Goal: Task Accomplishment & Management: Complete application form

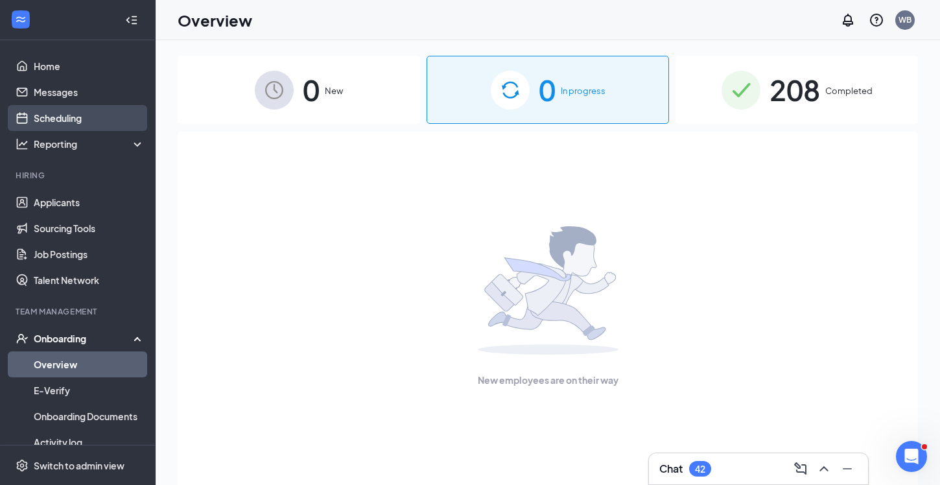
click at [58, 117] on link "Scheduling" at bounding box center [89, 118] width 111 height 26
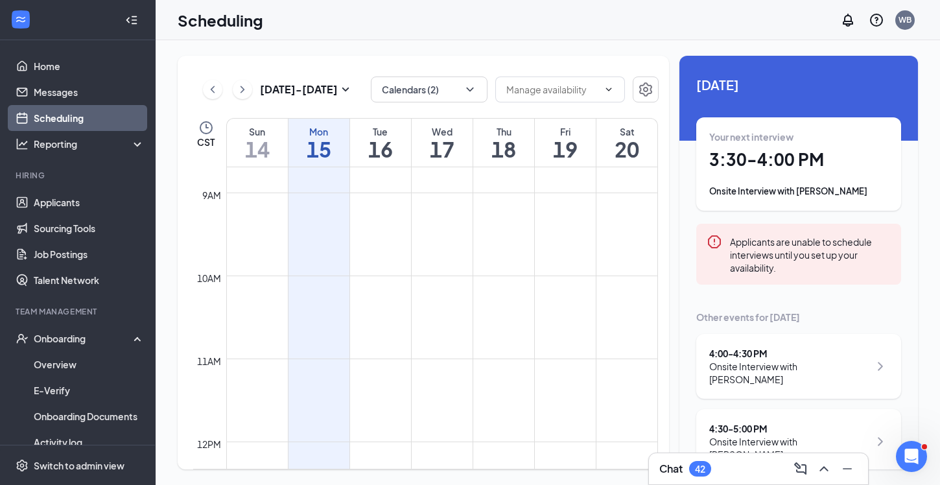
scroll to position [1, 0]
click at [787, 194] on div "Onsite Interview with [PERSON_NAME]" at bounding box center [798, 191] width 179 height 13
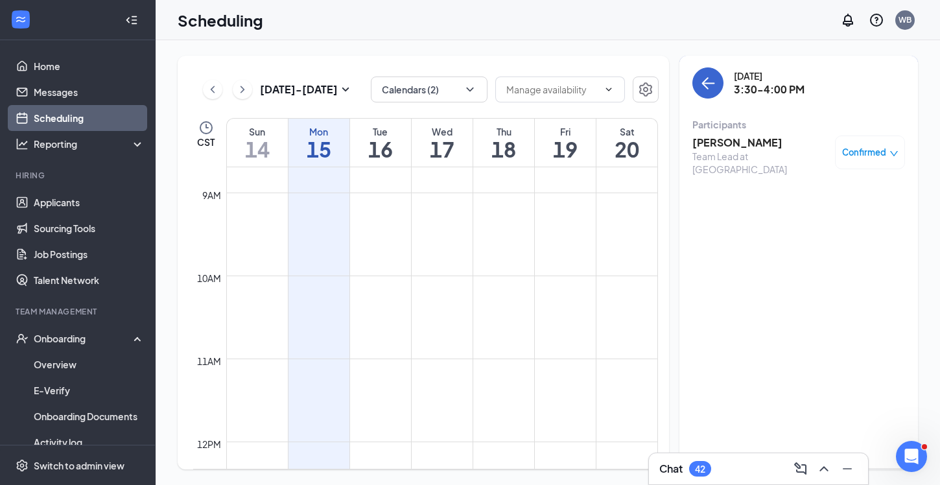
click at [708, 80] on icon "ArrowLeft" at bounding box center [708, 83] width 16 height 16
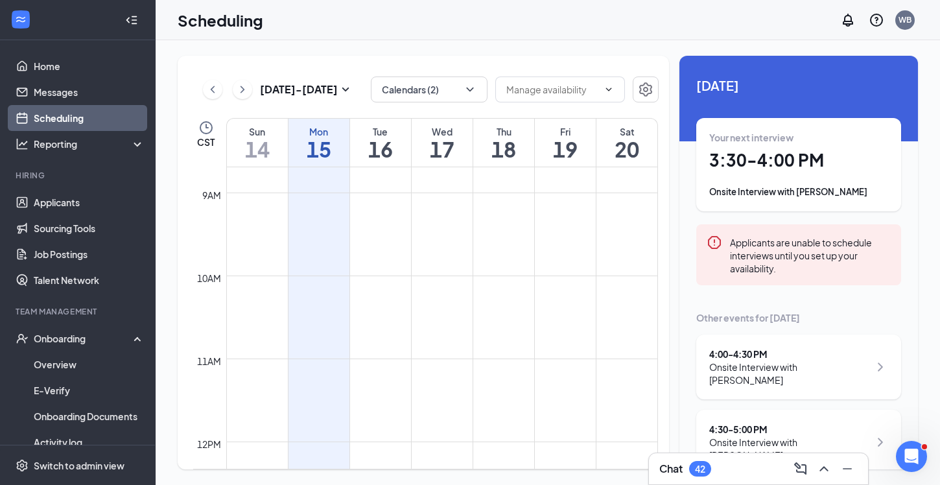
click at [758, 358] on div "4:00 - 4:30 PM" at bounding box center [789, 353] width 160 height 13
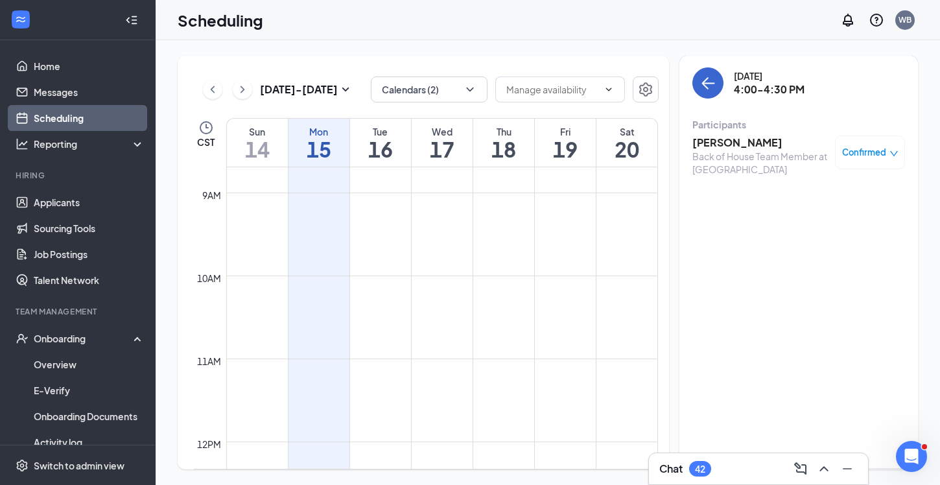
click at [706, 84] on icon "ArrowLeft" at bounding box center [708, 83] width 12 height 1
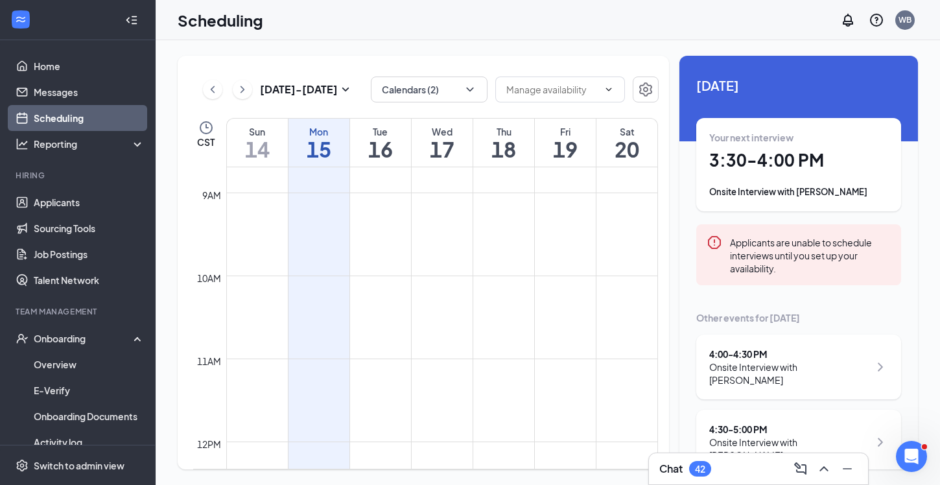
click at [750, 422] on div "4:30 - 5:00 PM" at bounding box center [789, 428] width 160 height 13
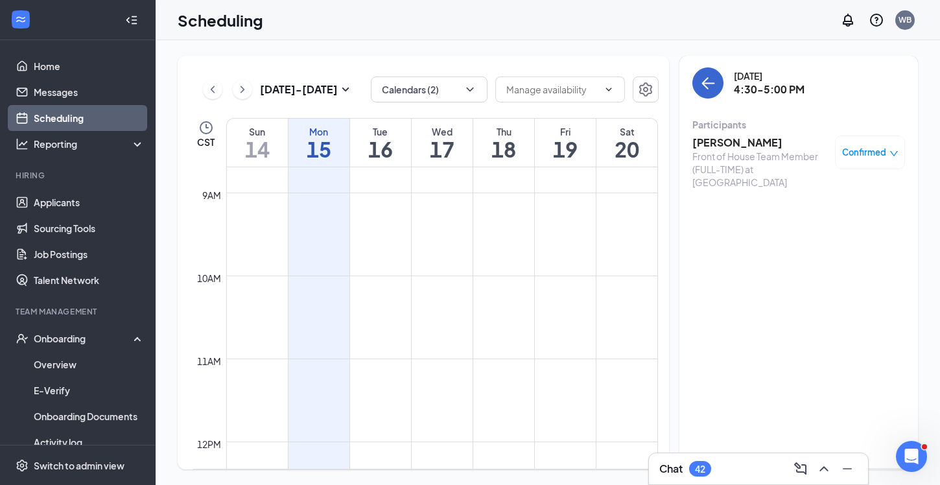
click at [710, 87] on icon "ArrowLeft" at bounding box center [708, 83] width 16 height 16
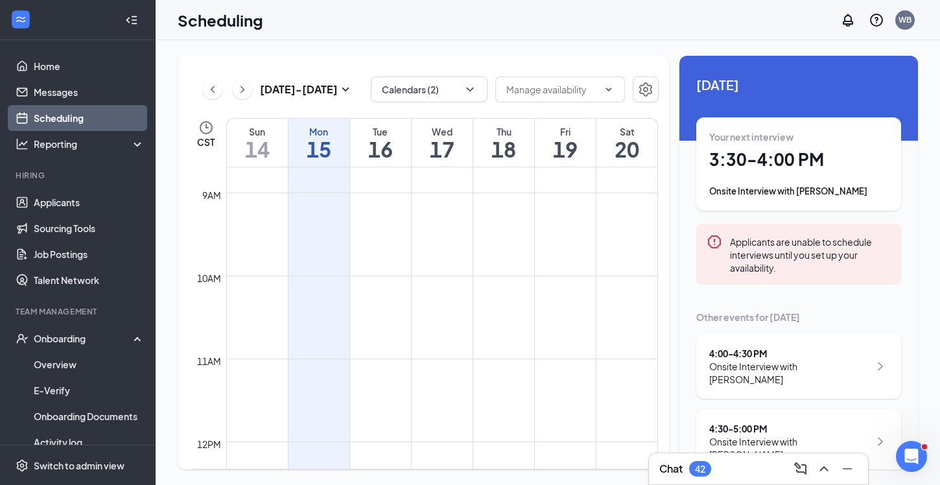
scroll to position [1, 0]
click at [830, 168] on h1 "3:30 - 4:00 PM" at bounding box center [798, 160] width 179 height 22
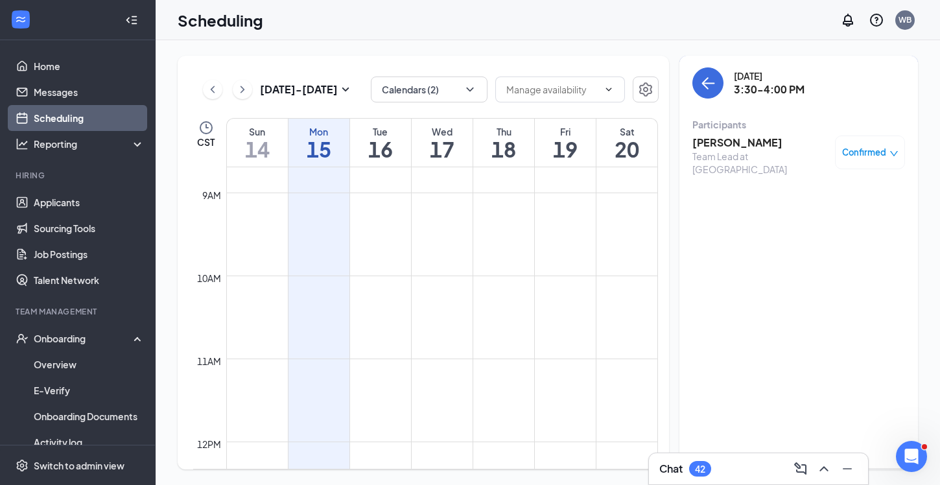
click at [717, 143] on h3 "[PERSON_NAME]" at bounding box center [760, 142] width 136 height 14
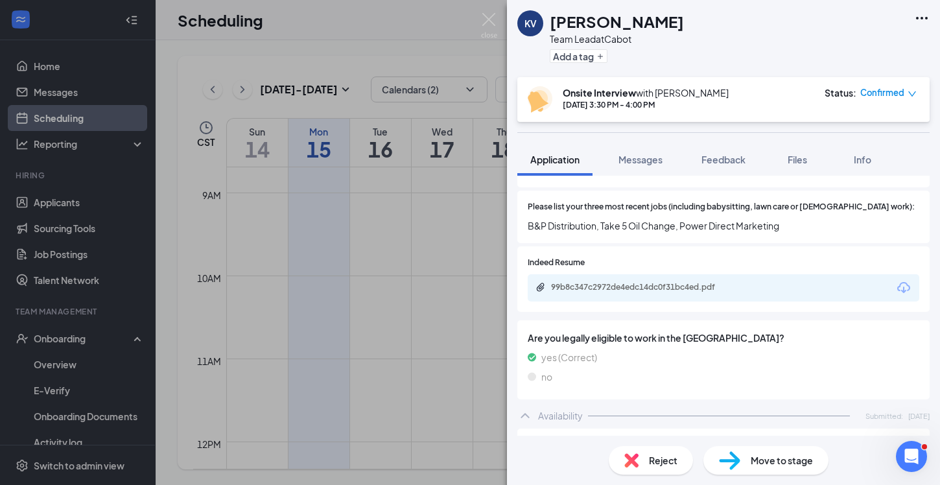
scroll to position [483, 0]
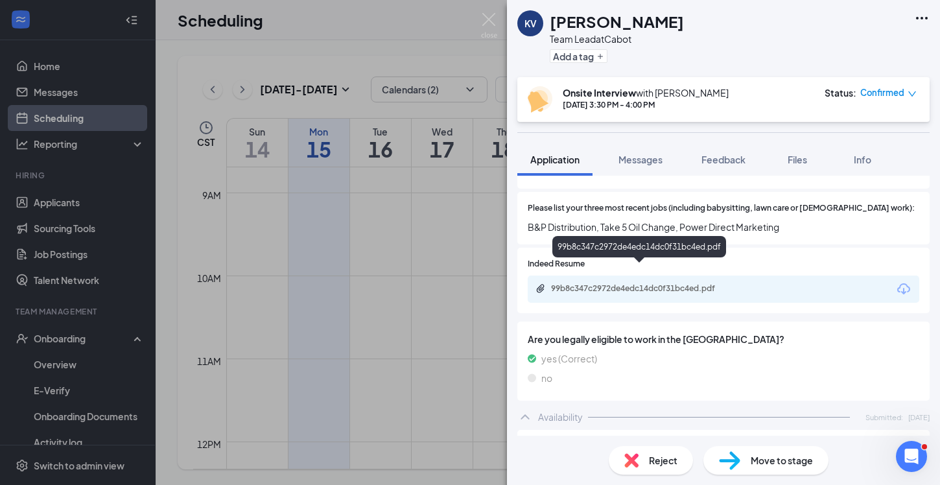
click at [658, 283] on div "99b8c347c2972de4edc14dc0f31bc4ed.pdf" at bounding box center [641, 288] width 181 height 10
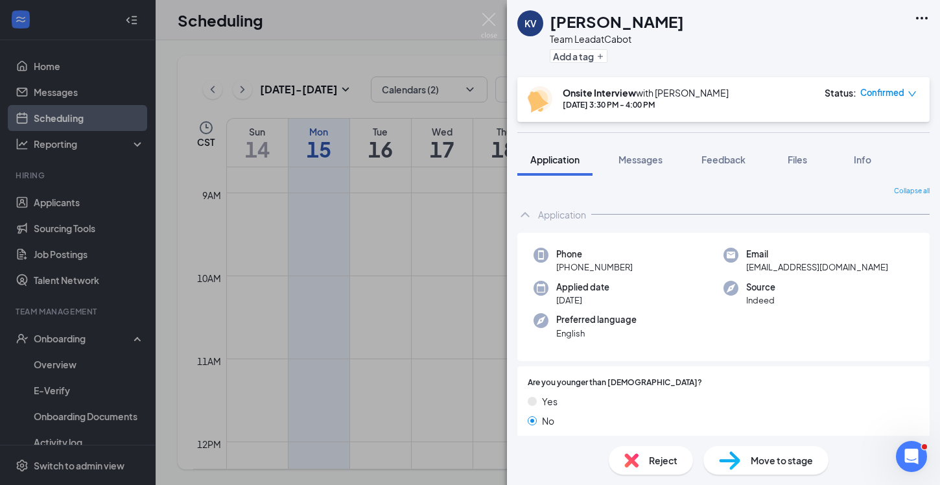
scroll to position [0, 0]
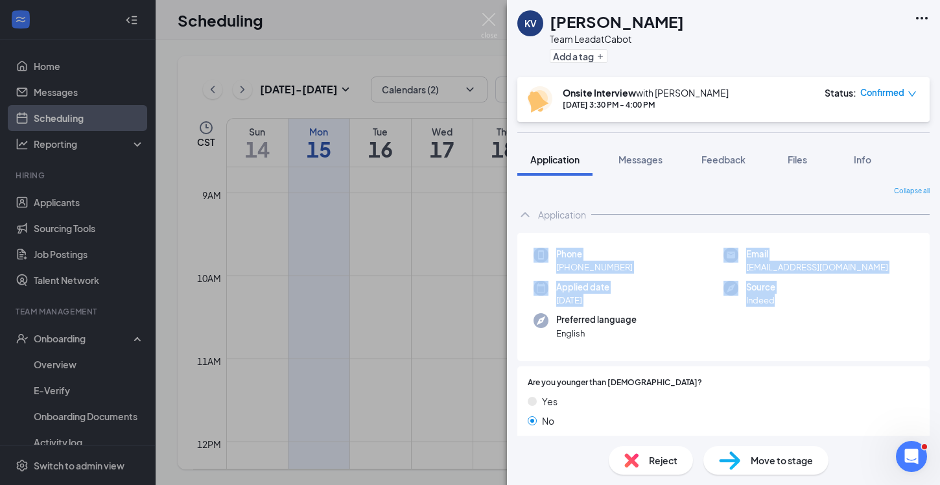
drag, startPoint x: 838, startPoint y: 309, endPoint x: 861, endPoint y: 208, distance: 103.6
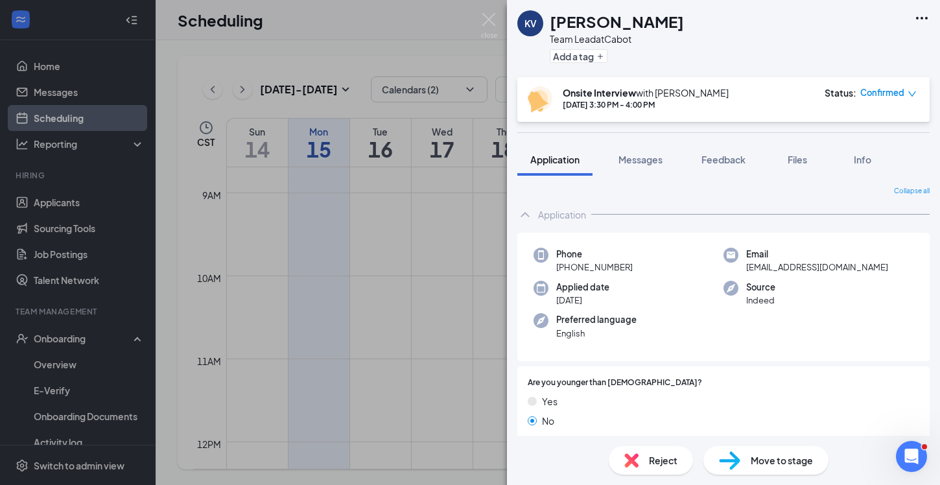
click at [850, 49] on div "KV [PERSON_NAME] Team Lead at Cabot Add a tag" at bounding box center [723, 38] width 433 height 77
click at [846, 6] on div "KV [PERSON_NAME] Team Lead at Cabot Add a tag" at bounding box center [723, 38] width 433 height 77
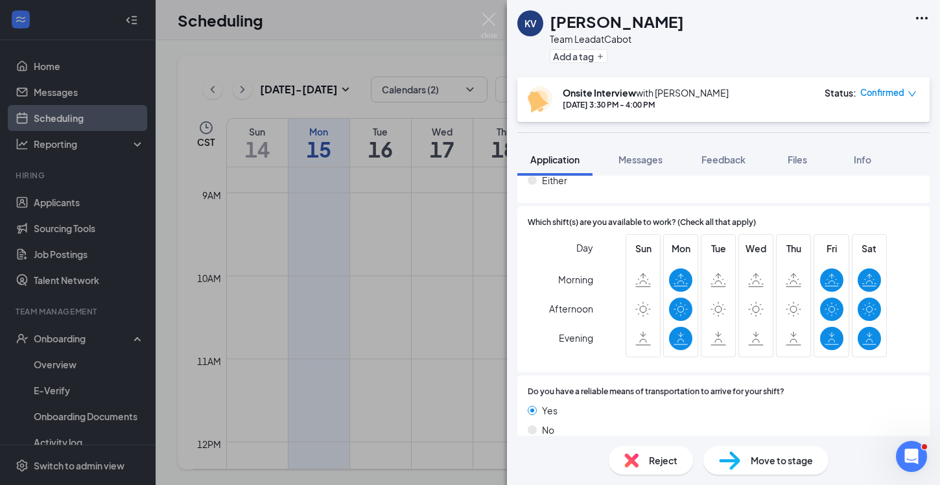
scroll to position [857, 0]
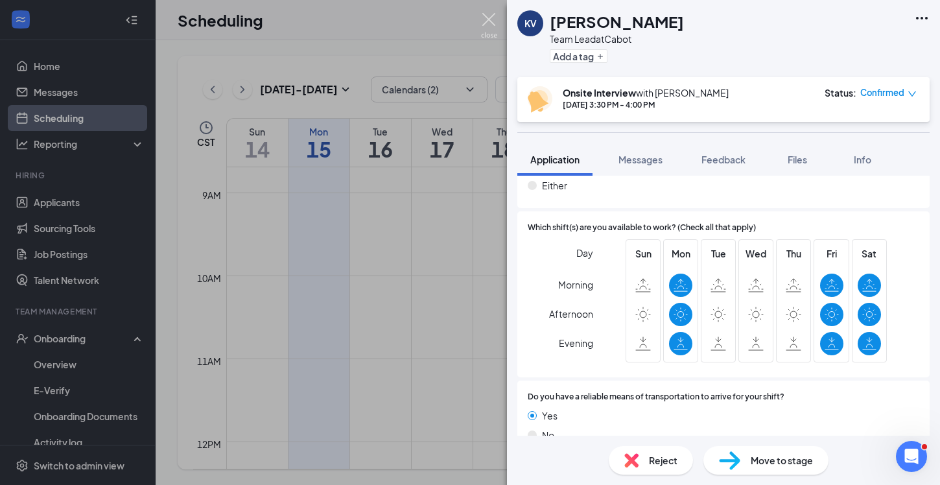
click at [488, 14] on img at bounding box center [489, 25] width 16 height 25
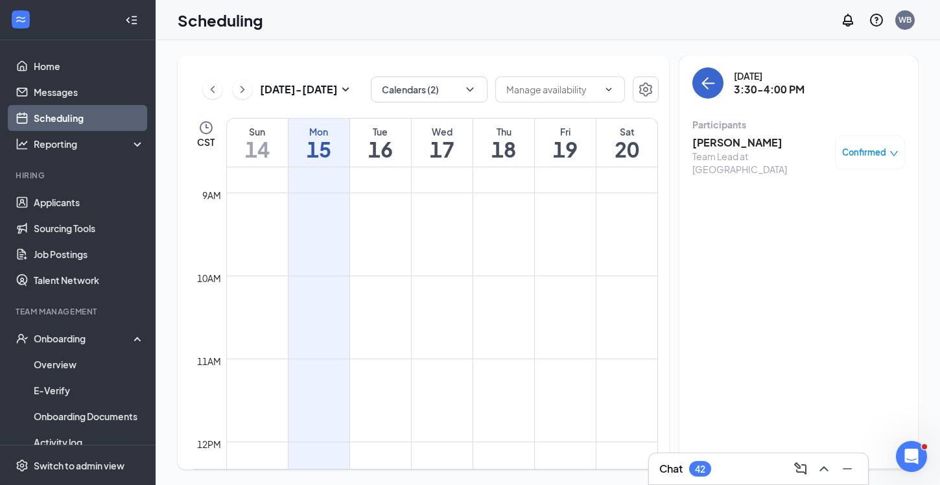
click at [712, 87] on icon "ArrowLeft" at bounding box center [708, 83] width 16 height 16
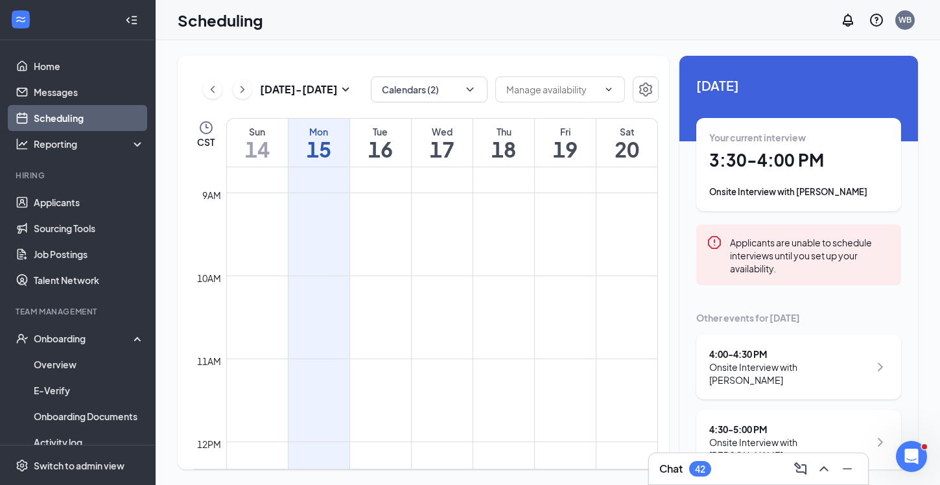
click at [805, 356] on div "4:00 - 4:30 PM" at bounding box center [789, 353] width 160 height 13
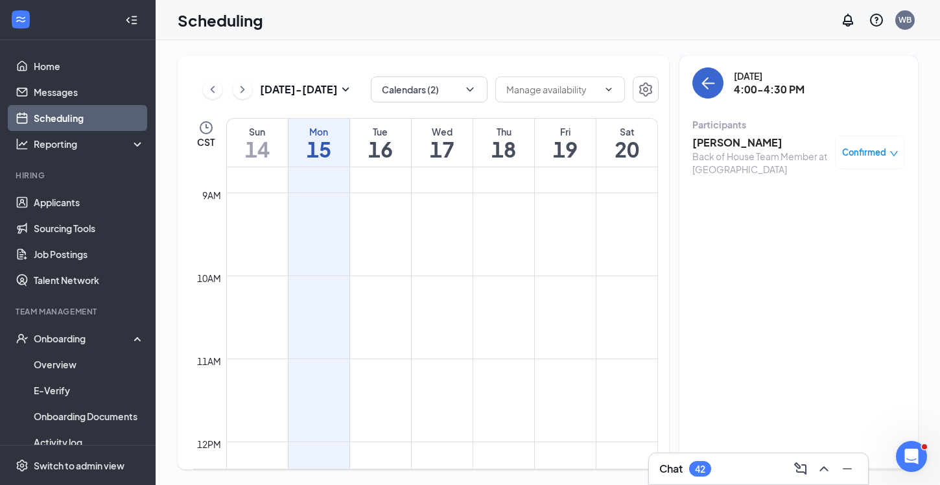
click at [705, 86] on icon "ArrowLeft" at bounding box center [705, 83] width 6 height 12
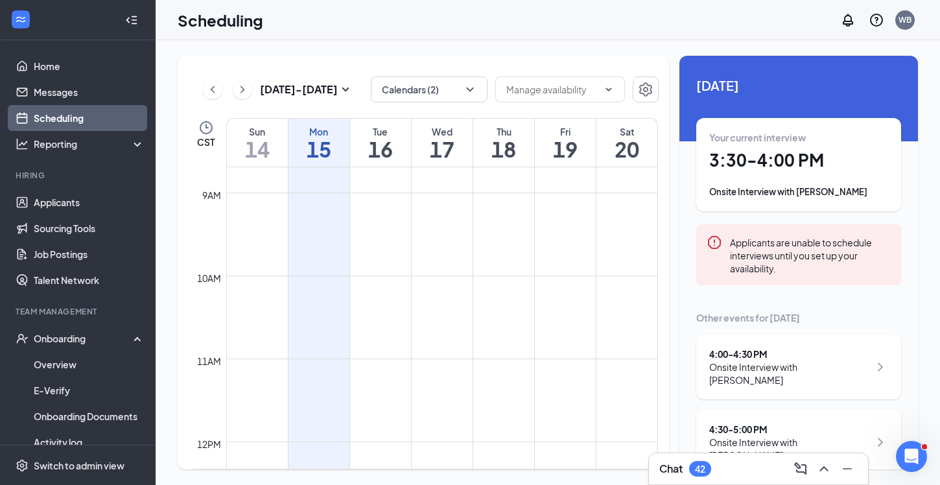
click at [824, 194] on div "Onsite Interview with [PERSON_NAME]" at bounding box center [798, 191] width 179 height 13
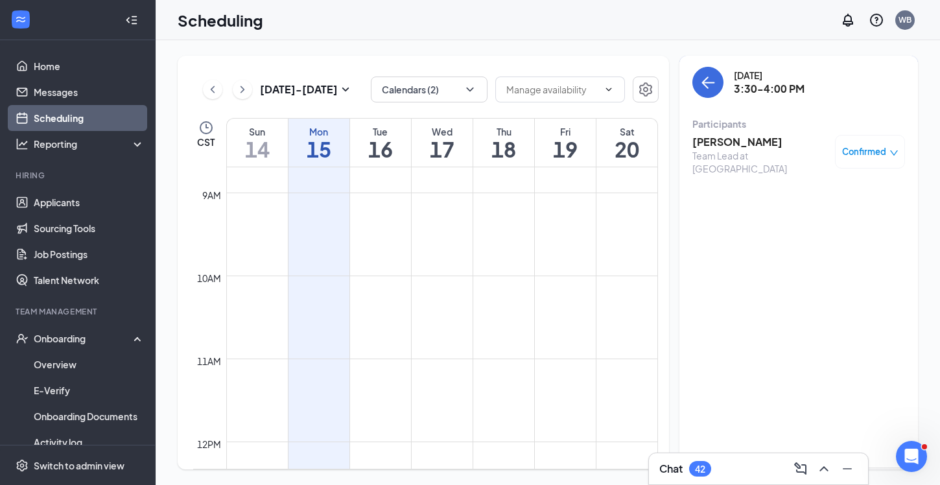
scroll to position [1, 0]
click at [736, 144] on h3 "[PERSON_NAME]" at bounding box center [760, 142] width 136 height 14
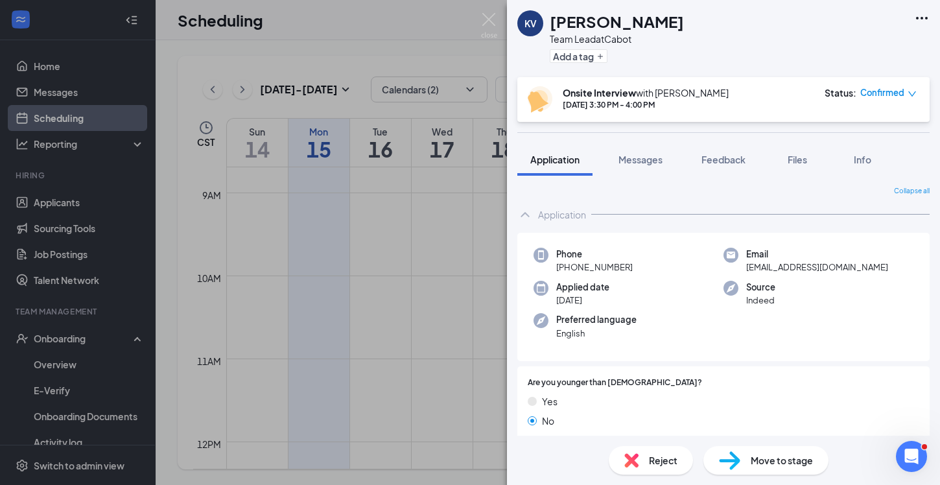
click at [761, 459] on span "Move to stage" at bounding box center [781, 460] width 62 height 14
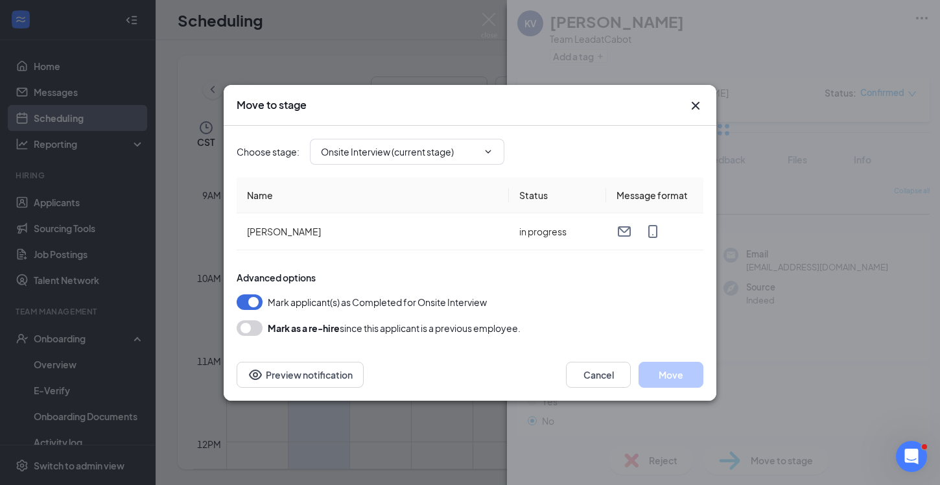
type input "Hiring Complete (final stage)"
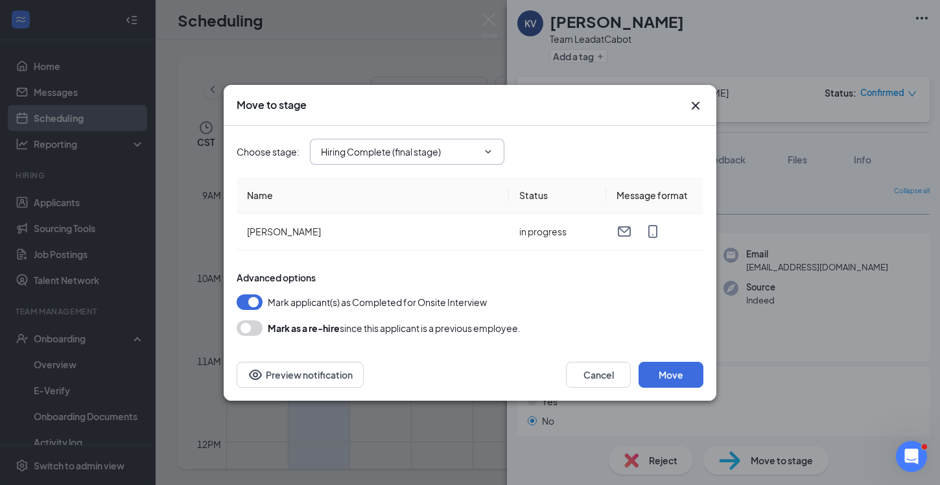
click at [387, 157] on input "Hiring Complete (final stage)" at bounding box center [399, 152] width 157 height 14
click at [419, 292] on div "Hiring Complete (final stage)" at bounding box center [391, 295] width 120 height 14
click at [678, 375] on button "Move" at bounding box center [670, 375] width 65 height 26
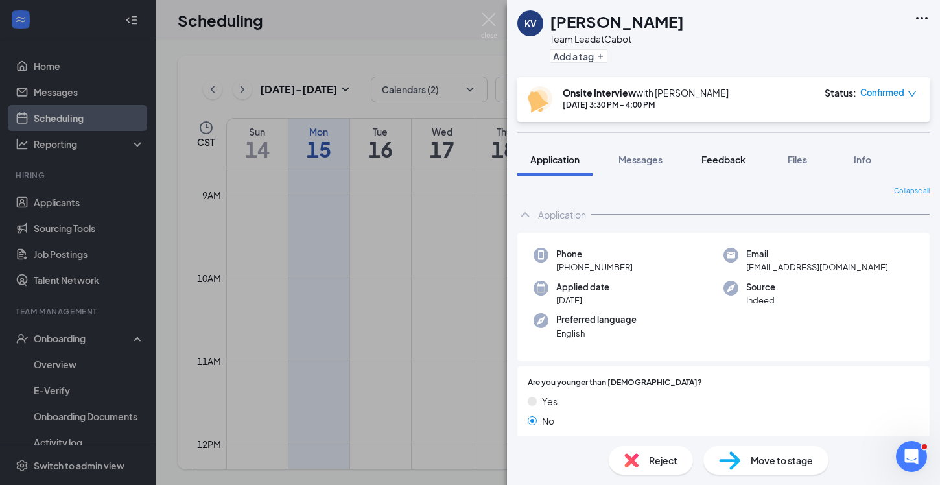
click at [734, 162] on span "Feedback" at bounding box center [723, 160] width 44 height 12
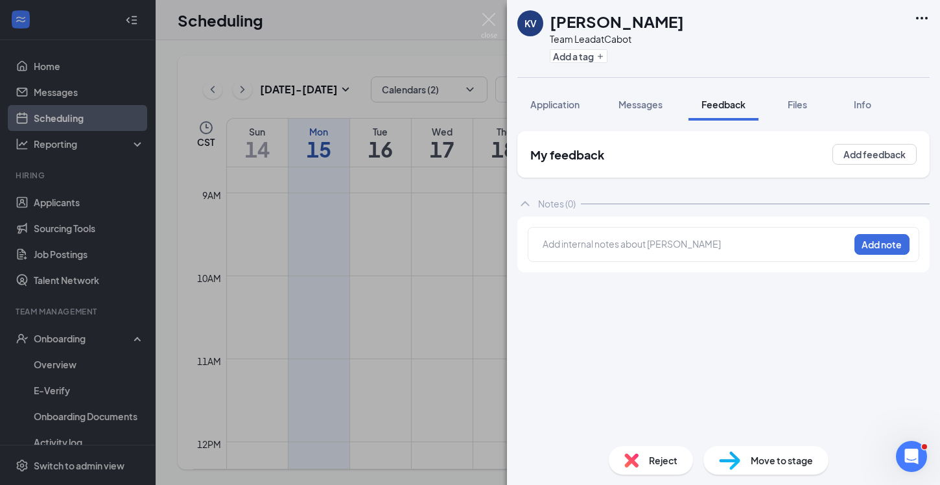
click at [573, 248] on div at bounding box center [695, 244] width 305 height 14
click at [883, 240] on button "Add note" at bounding box center [881, 244] width 55 height 21
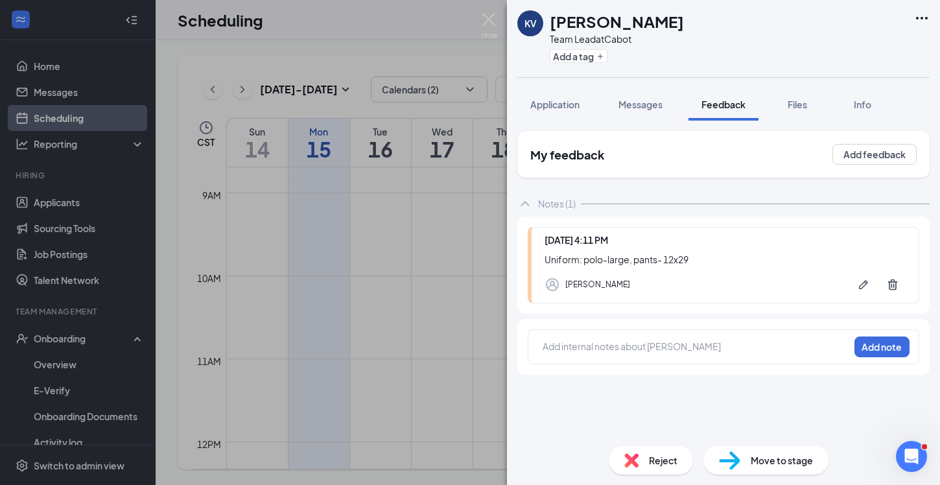
click at [429, 388] on div "KV [PERSON_NAME] Team Lead at Cabot Add a tag Application Messages Feedback Fil…" at bounding box center [470, 242] width 940 height 485
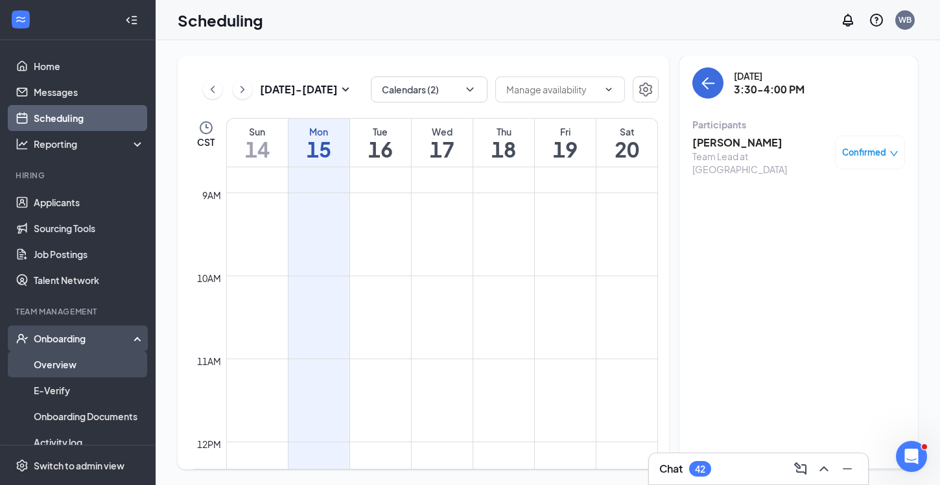
click at [50, 363] on link "Overview" at bounding box center [89, 364] width 111 height 26
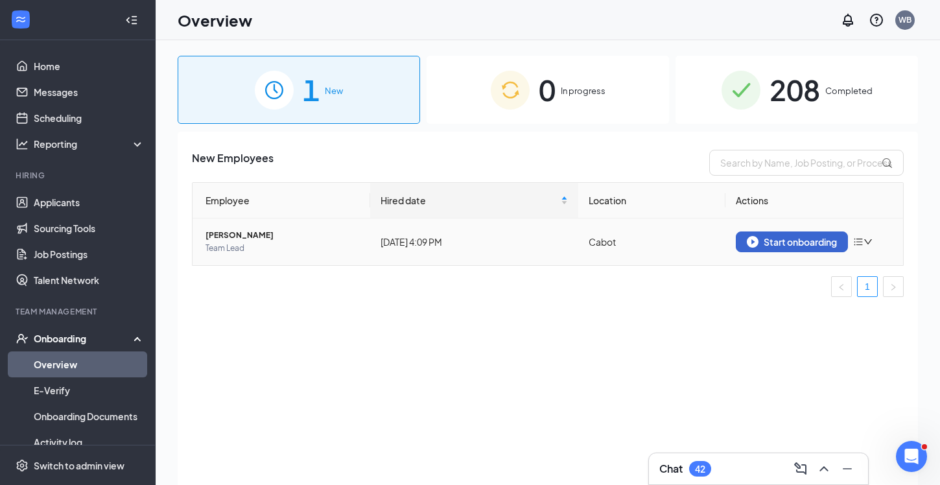
click at [762, 238] on div "Start onboarding" at bounding box center [791, 242] width 90 height 12
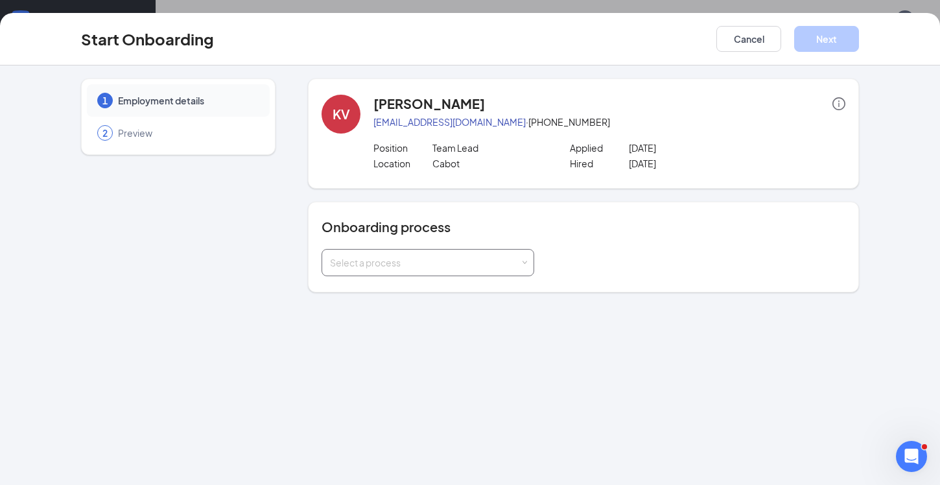
click at [492, 265] on div "Select a process" at bounding box center [425, 262] width 190 height 13
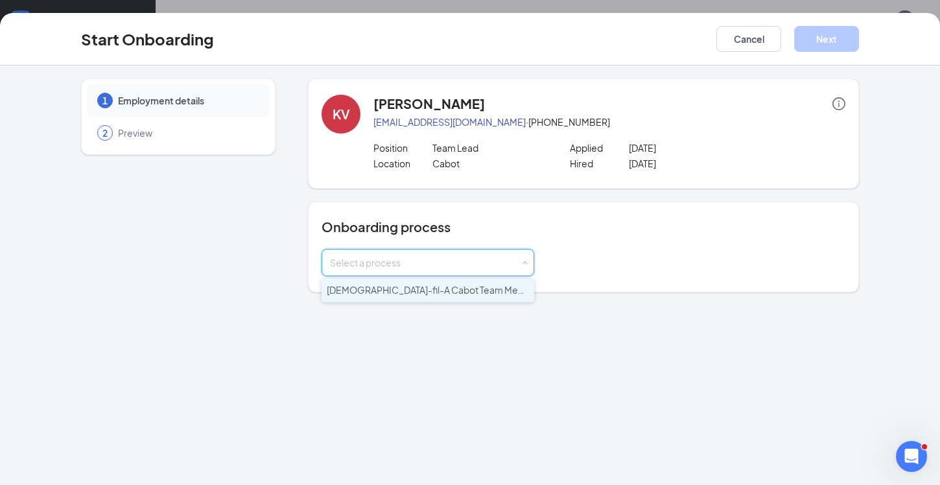
click at [441, 287] on span "[DEMOGRAPHIC_DATA]-fil-A Cabot Team Member Onboarding" at bounding box center [461, 290] width 268 height 12
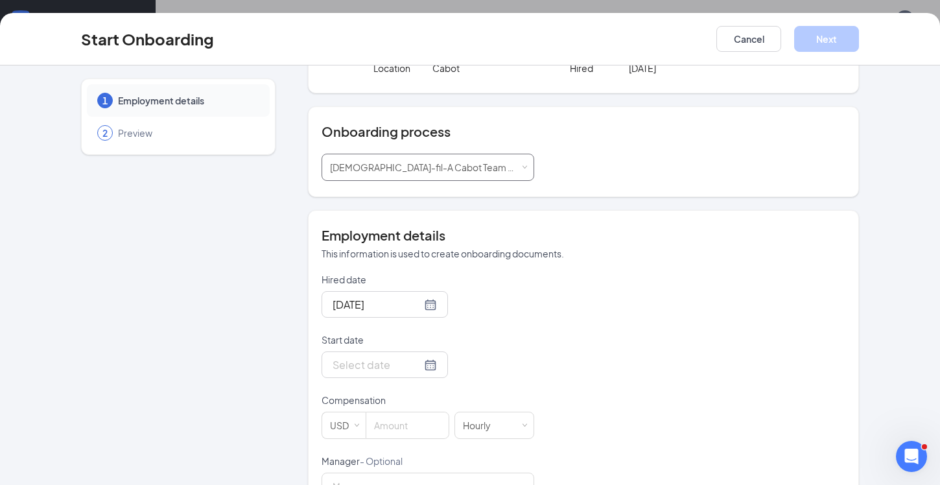
scroll to position [112, 0]
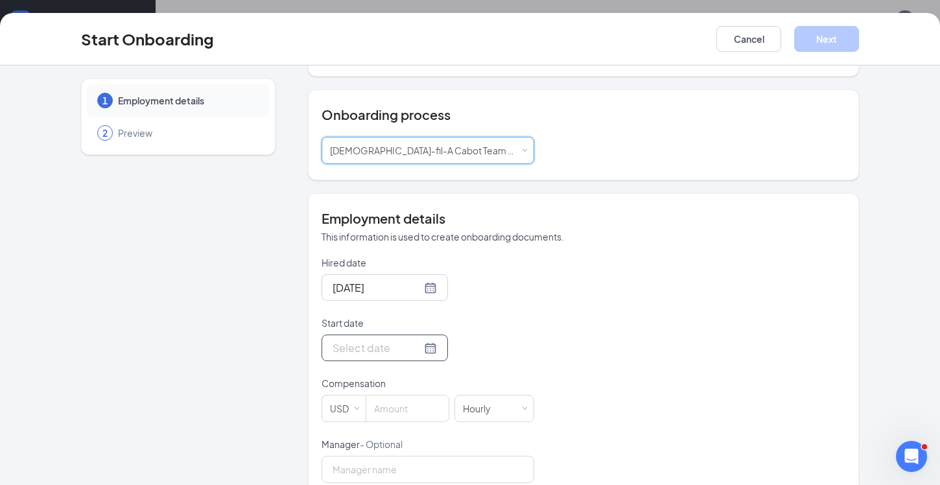
click at [428, 346] on div at bounding box center [384, 348] width 104 height 16
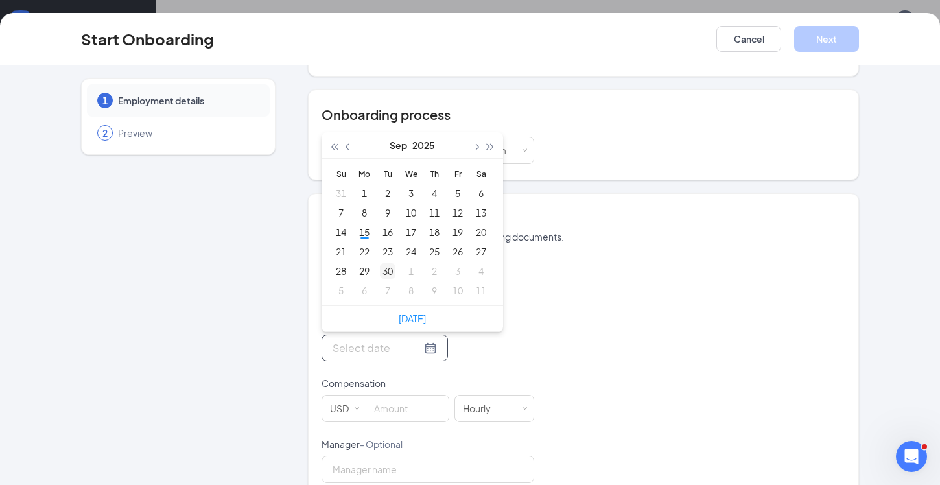
type input "[DATE]"
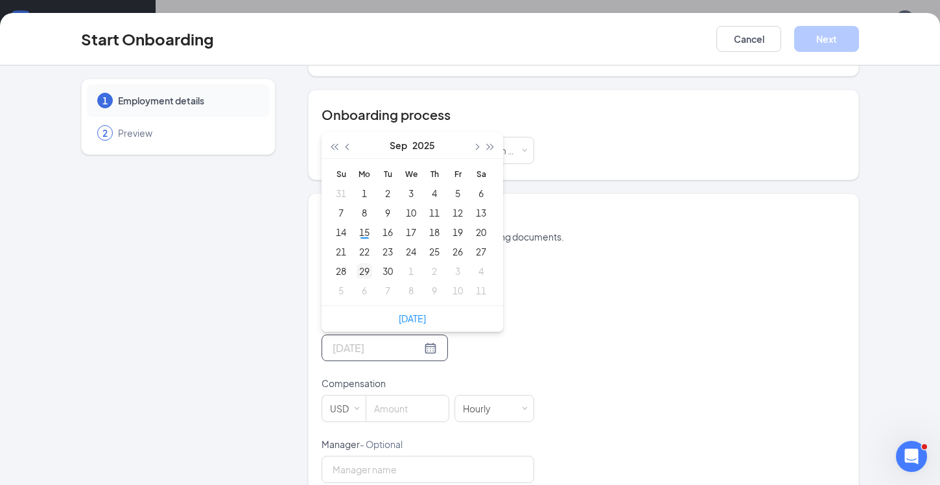
click at [364, 264] on div "29" at bounding box center [364, 271] width 16 height 16
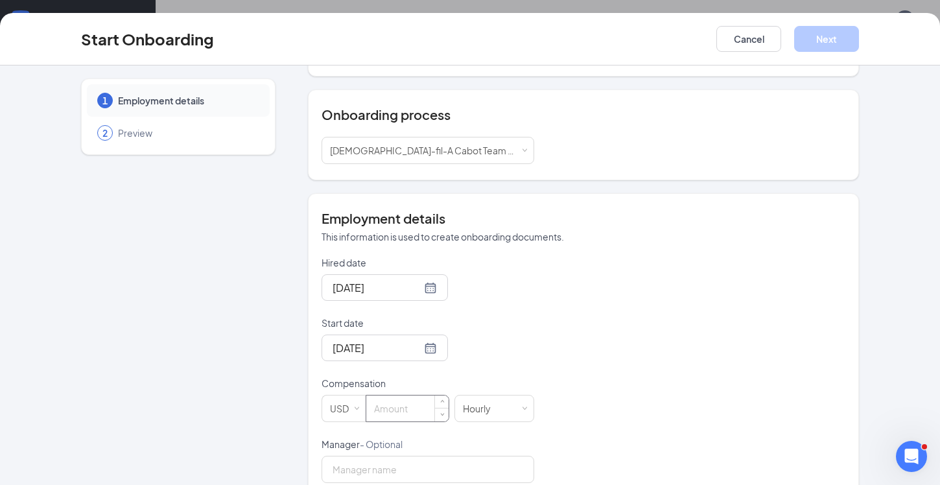
click at [400, 403] on input at bounding box center [407, 408] width 82 height 26
type input "15"
click at [592, 355] on div "Hired date [DATE] Start date [DATE] [DATE] Su Mo Tu We Th Fr Sa 31 1 2 3 4 5 6 …" at bounding box center [583, 468] width 524 height 424
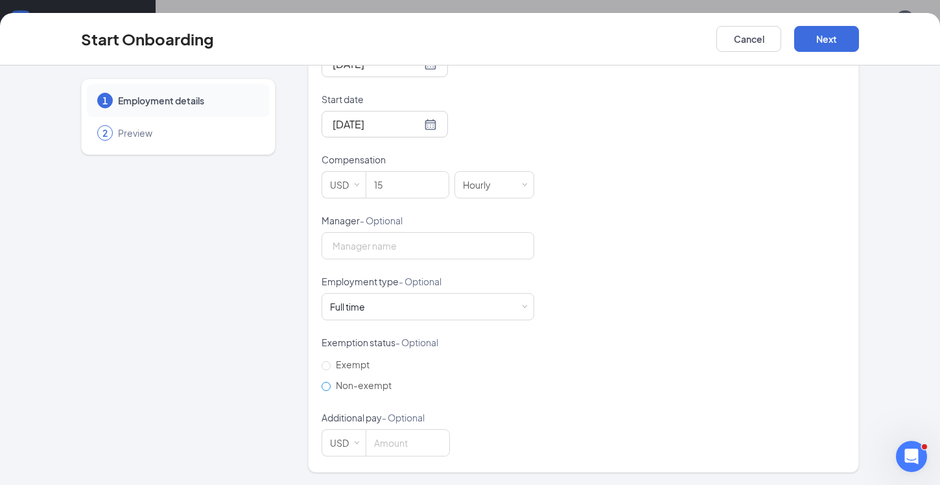
scroll to position [335, 0]
click at [357, 305] on div "Full time" at bounding box center [347, 307] width 35 height 13
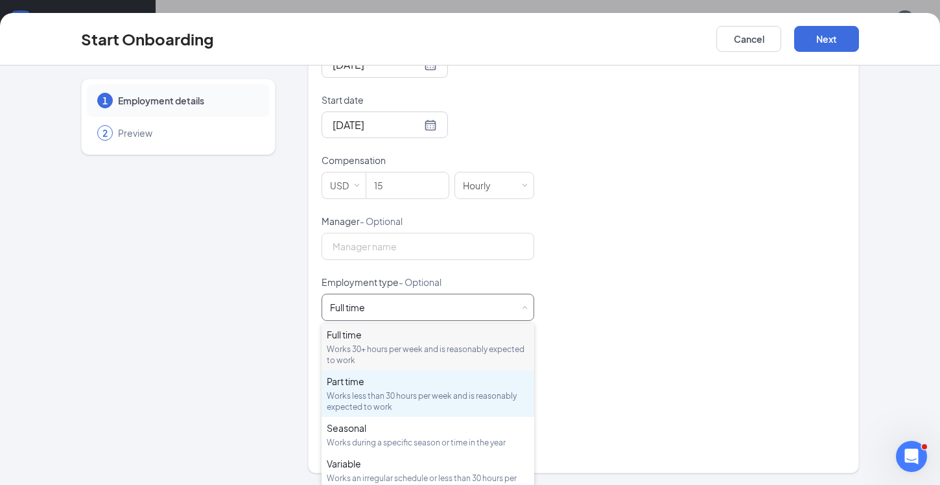
click at [364, 386] on div "Part time" at bounding box center [428, 381] width 202 height 13
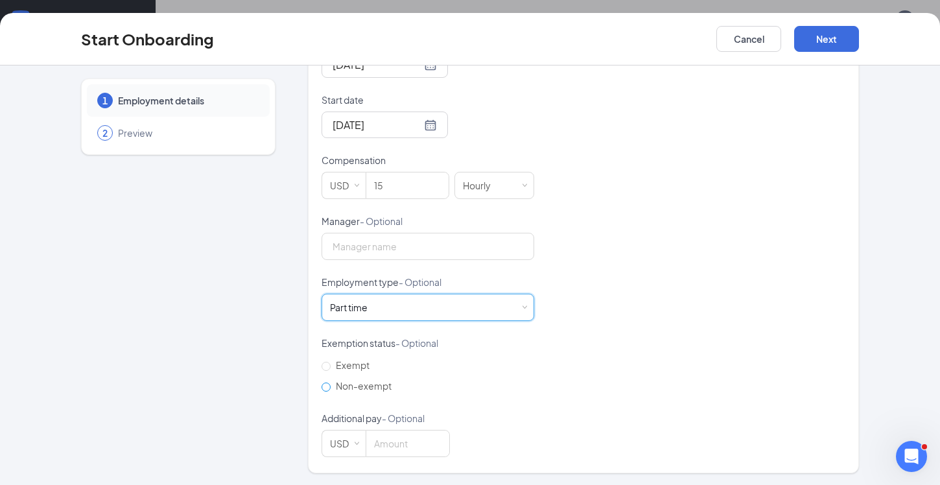
click at [332, 384] on span "Non-exempt" at bounding box center [363, 386] width 66 height 12
click at [330, 384] on input "Non-exempt" at bounding box center [325, 386] width 9 height 9
radio input "true"
click at [831, 49] on button "Next" at bounding box center [826, 39] width 65 height 26
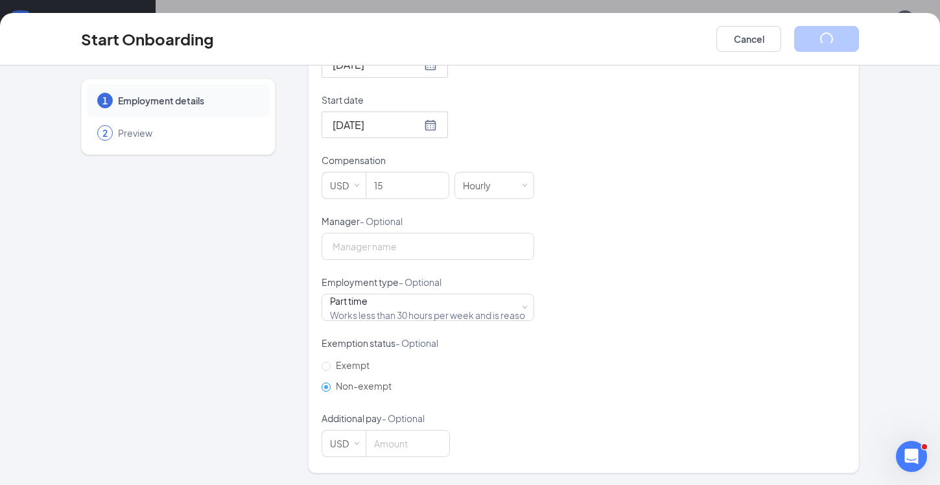
scroll to position [0, 0]
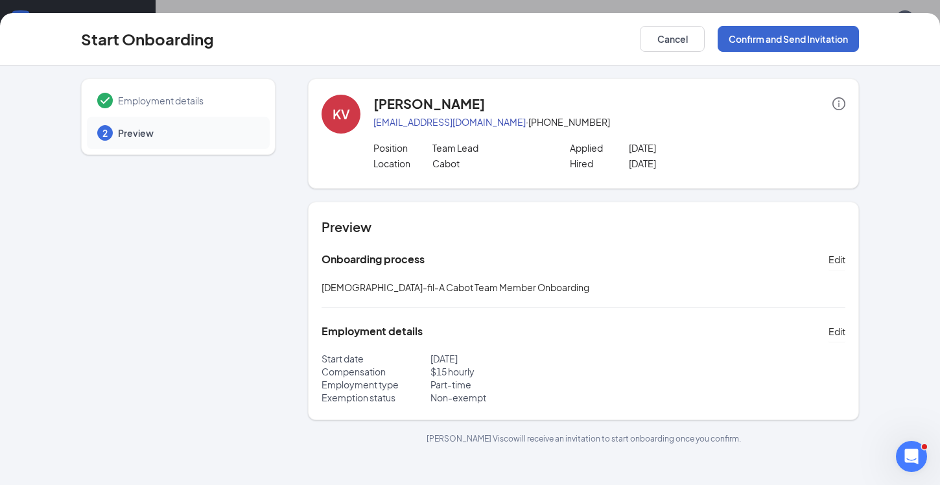
click at [798, 44] on button "Confirm and Send Invitation" at bounding box center [787, 39] width 141 height 26
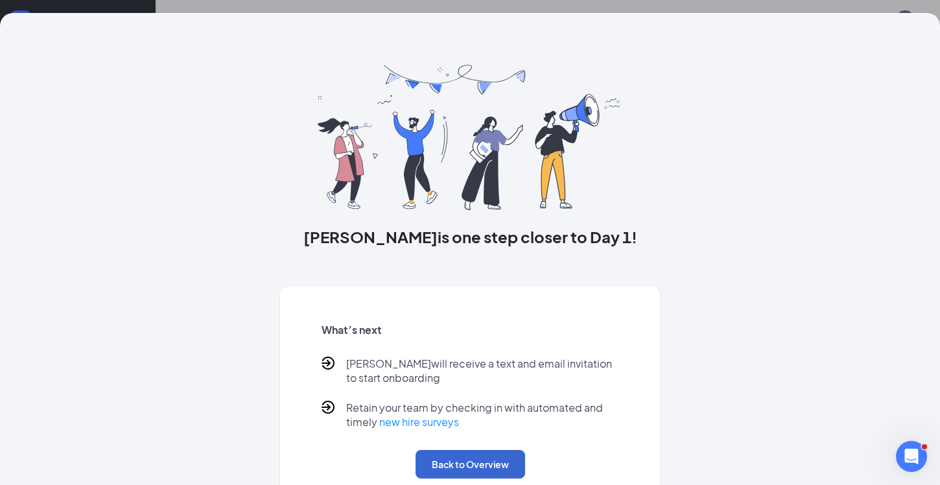
click at [460, 469] on button "Back to Overview" at bounding box center [470, 464] width 110 height 29
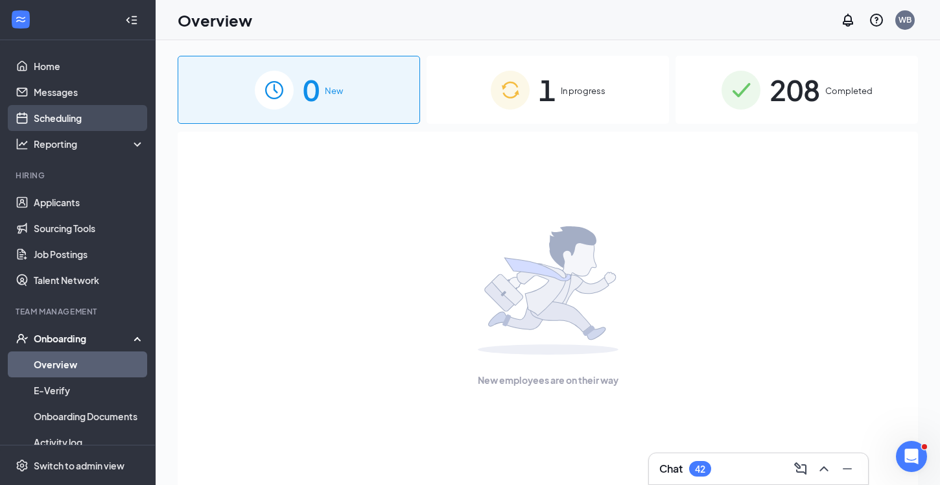
click at [54, 113] on link "Scheduling" at bounding box center [89, 118] width 111 height 26
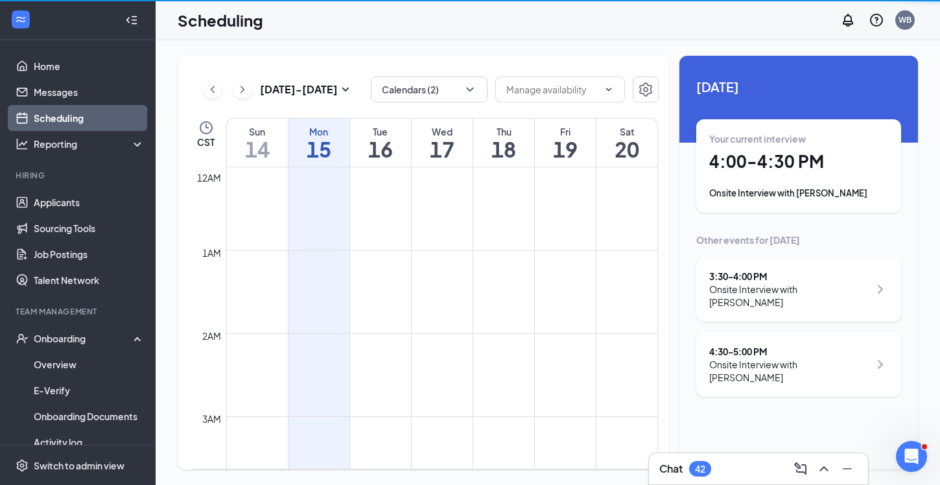
scroll to position [637, 0]
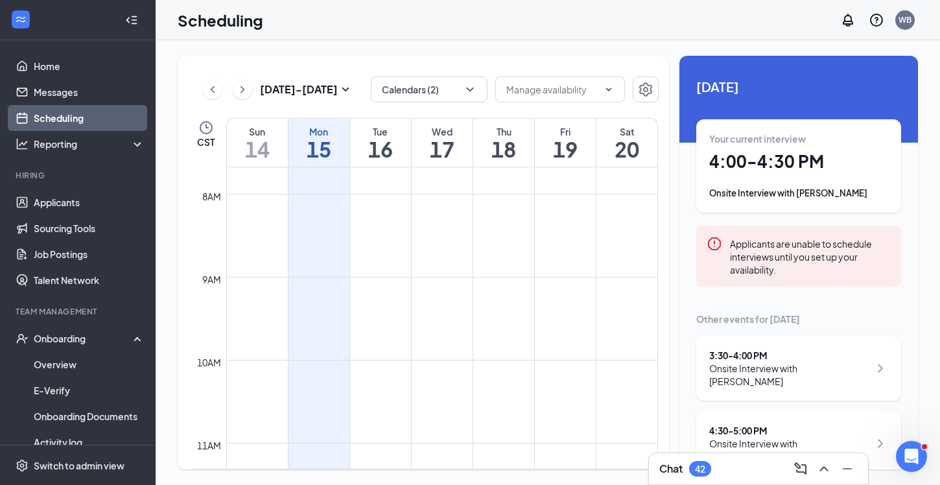
click at [833, 174] on div "Your current interview 4:00 - 4:30 PM Onsite Interview with [PERSON_NAME]" at bounding box center [798, 165] width 179 height 67
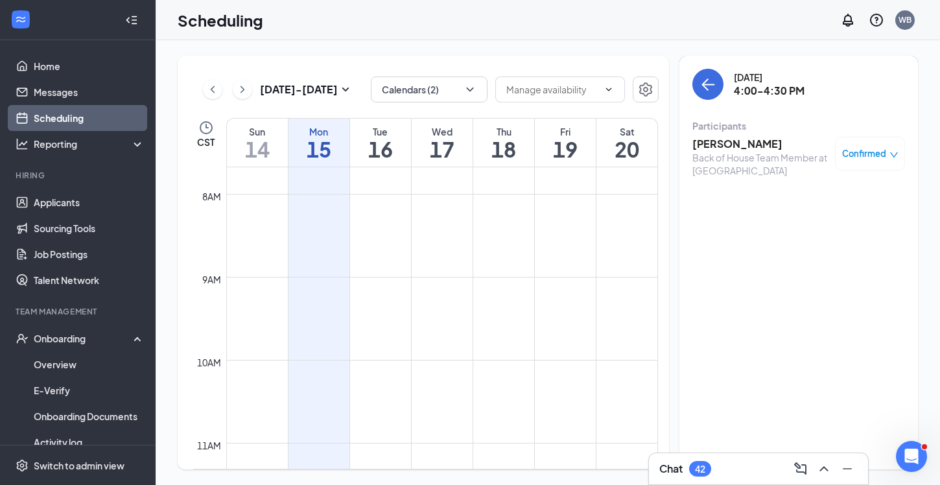
click at [738, 146] on h3 "[PERSON_NAME]" at bounding box center [760, 144] width 136 height 14
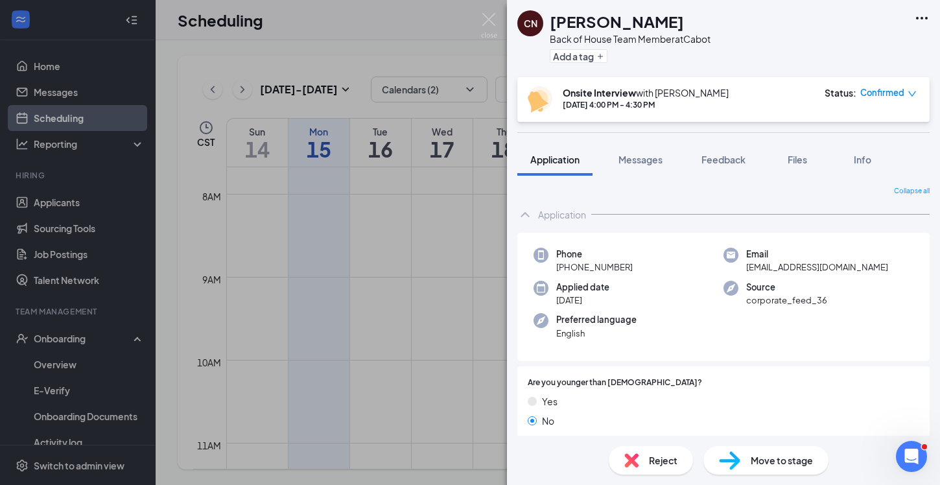
click at [853, 265] on div "Email [EMAIL_ADDRESS][DOMAIN_NAME]" at bounding box center [818, 261] width 190 height 27
click at [492, 22] on img at bounding box center [489, 25] width 16 height 25
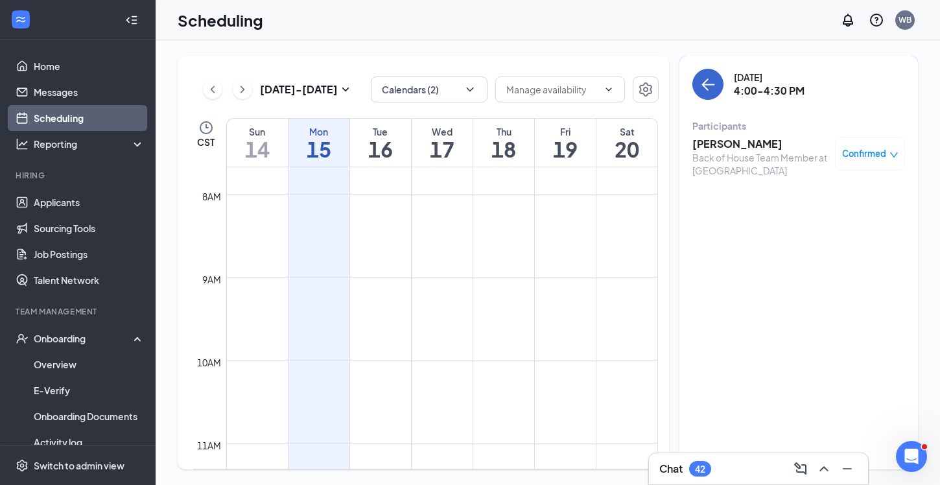
click at [708, 77] on icon "ArrowLeft" at bounding box center [708, 84] width 16 height 16
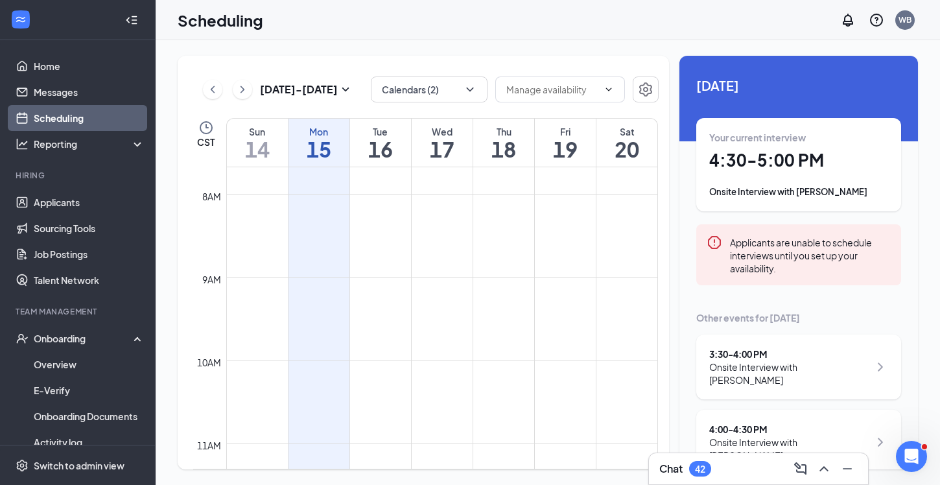
click at [748, 192] on div "Onsite Interview with [PERSON_NAME]" at bounding box center [798, 191] width 179 height 13
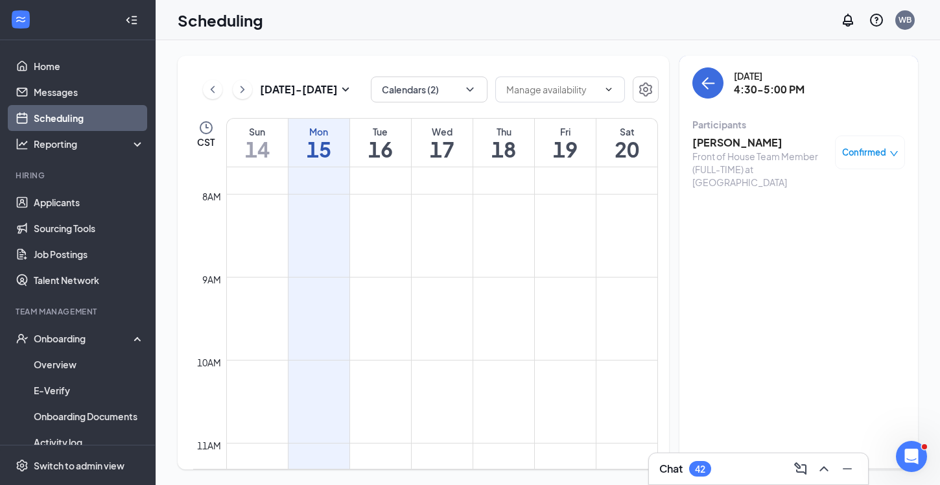
click at [742, 147] on h3 "[PERSON_NAME]" at bounding box center [760, 142] width 136 height 14
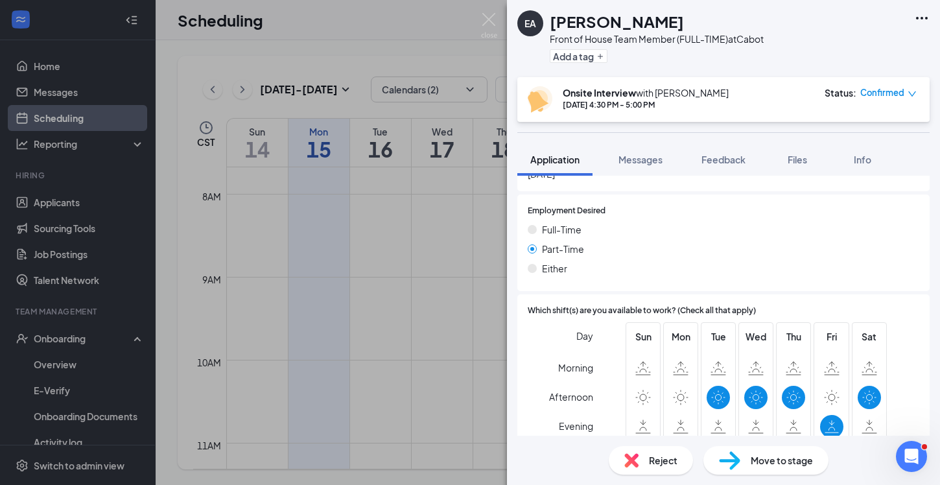
scroll to position [769, 0]
